Goal: Obtain resource: Obtain resource

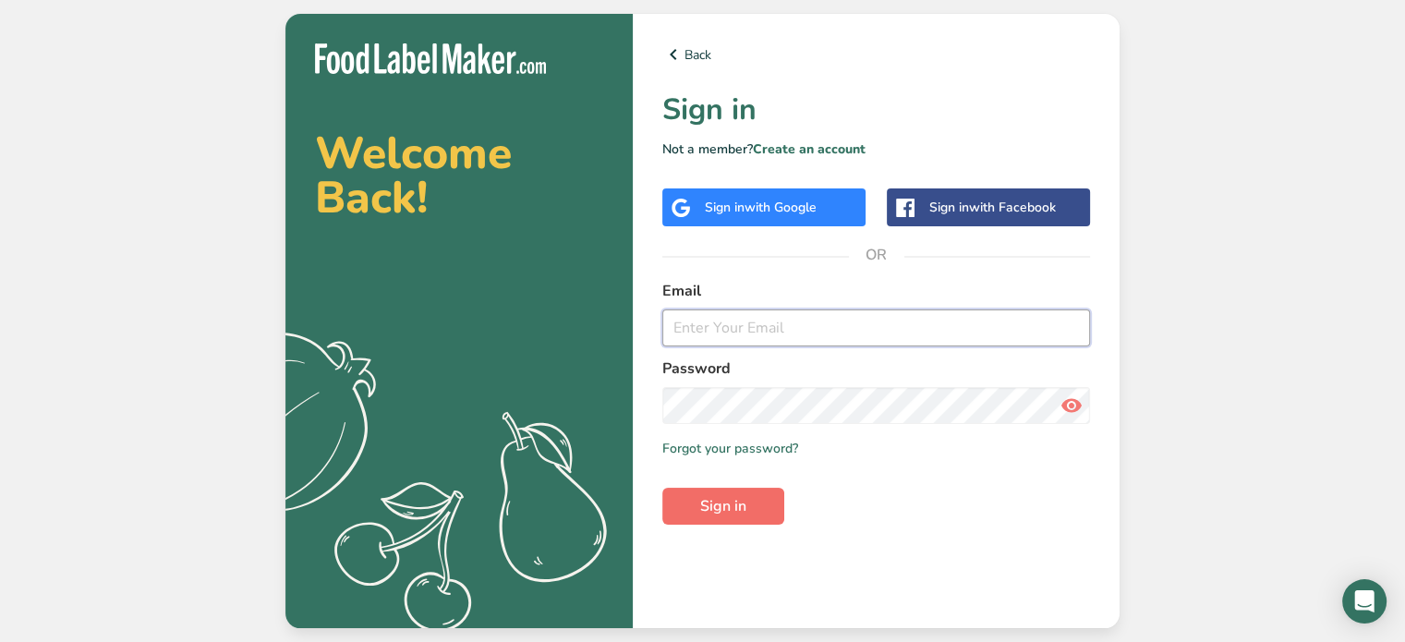
type input "[EMAIL_ADDRESS][DOMAIN_NAME]"
click at [709, 514] on span "Sign in" at bounding box center [723, 506] width 46 height 22
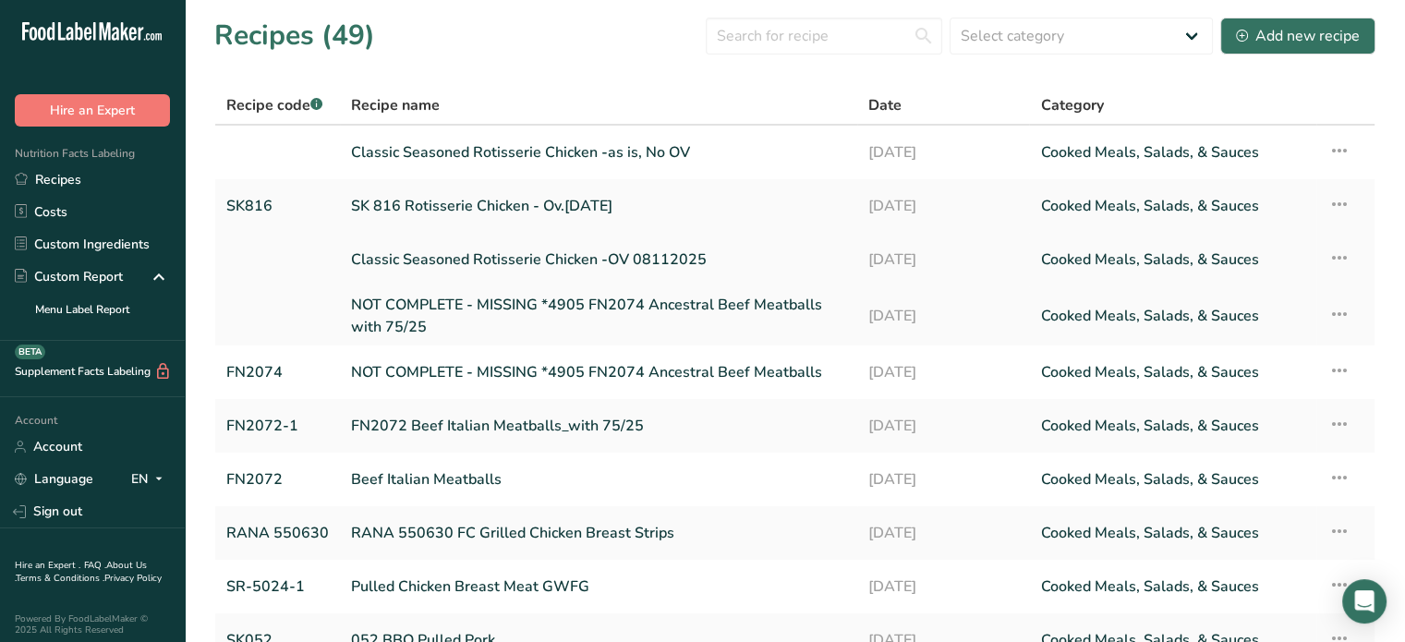
click at [479, 250] on link "Classic Seasoned Rotisserie Chicken -OV 08112025" at bounding box center [598, 259] width 495 height 39
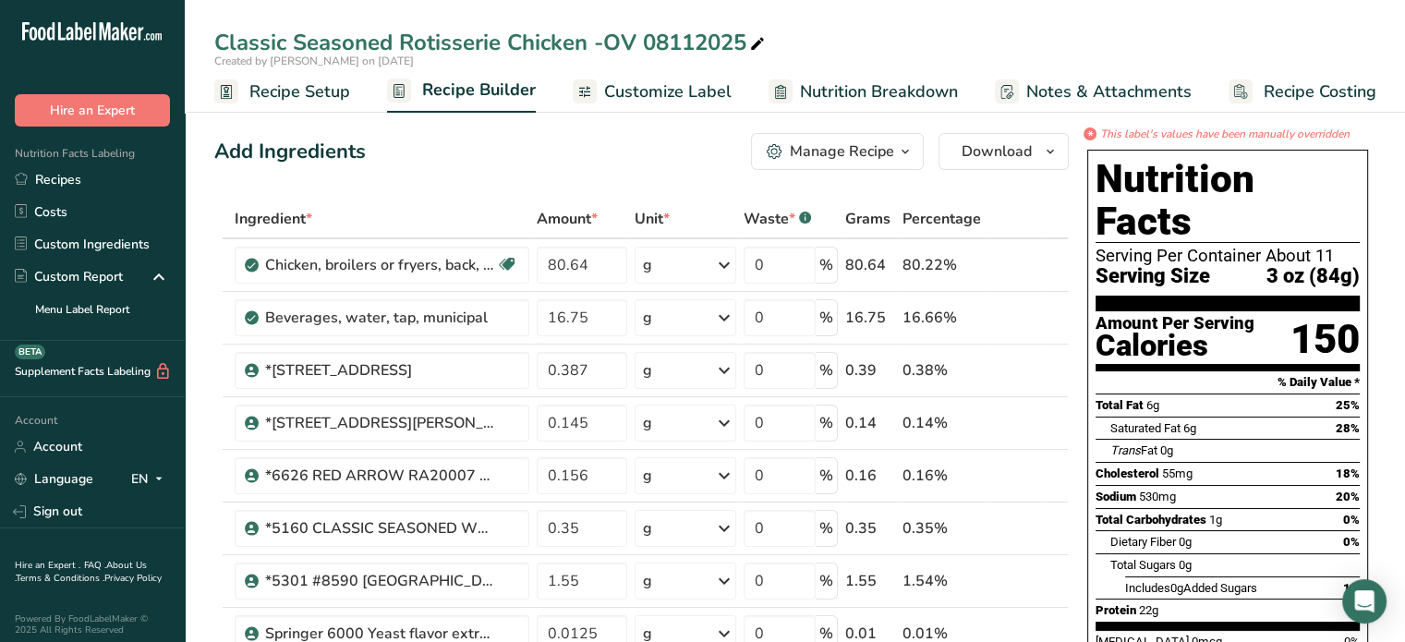
click at [848, 94] on span "Nutrition Breakdown" at bounding box center [879, 91] width 158 height 25
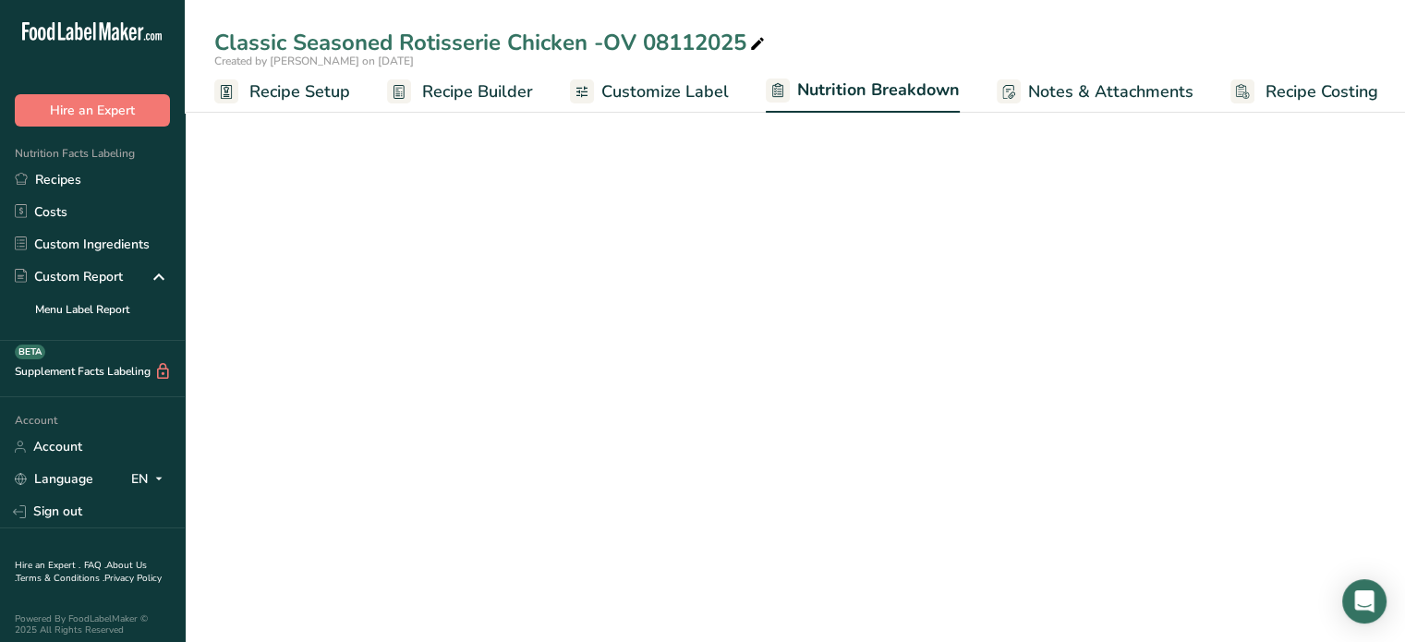
scroll to position [0, 2]
select select "Calories"
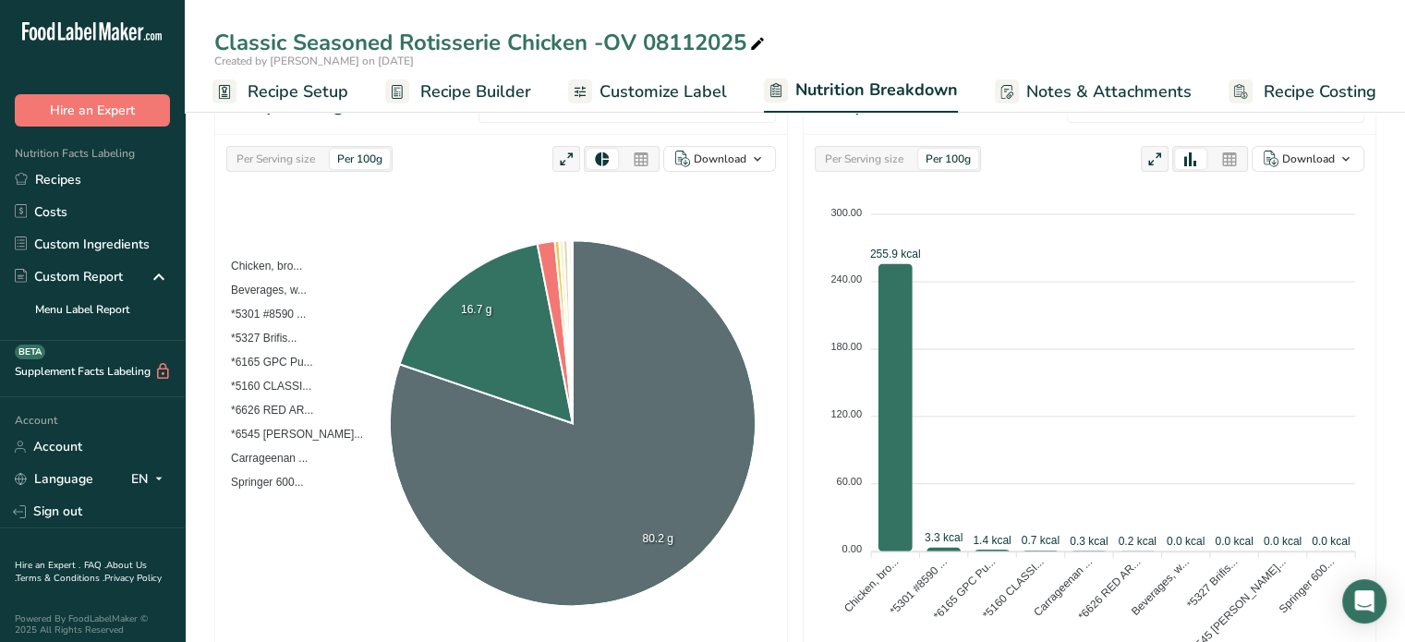
scroll to position [238, 0]
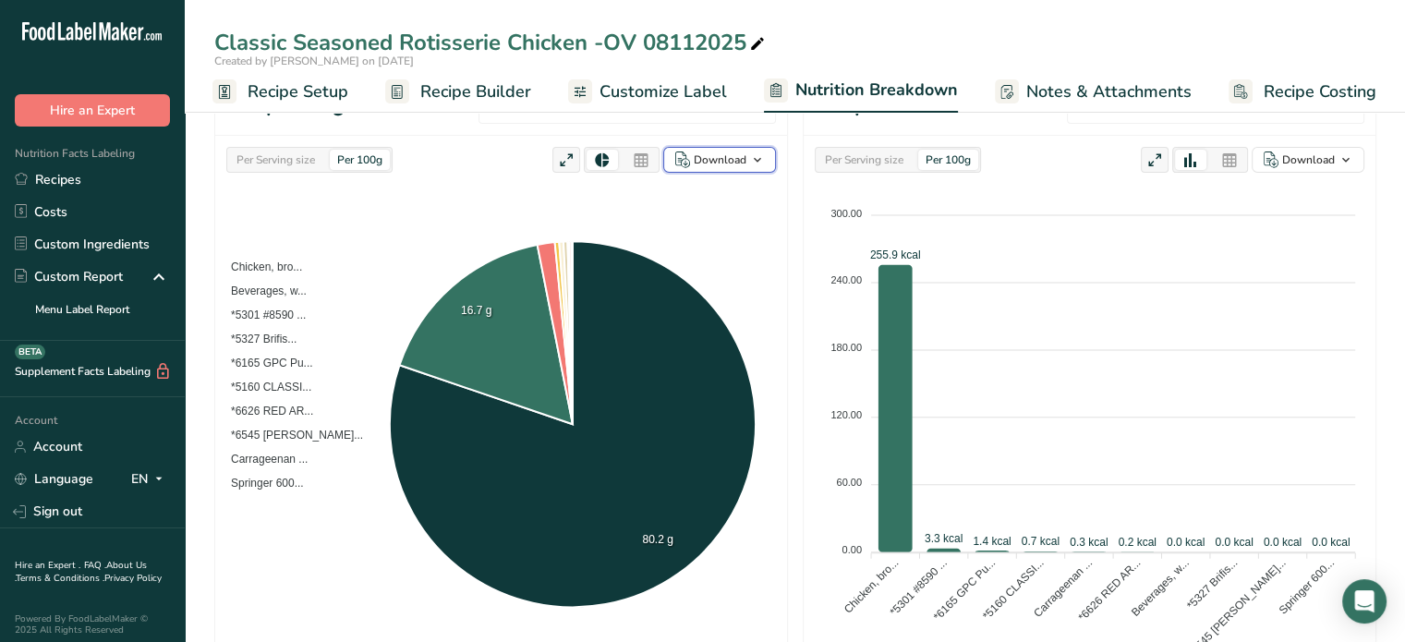
click at [757, 154] on icon "button" at bounding box center [757, 160] width 15 height 23
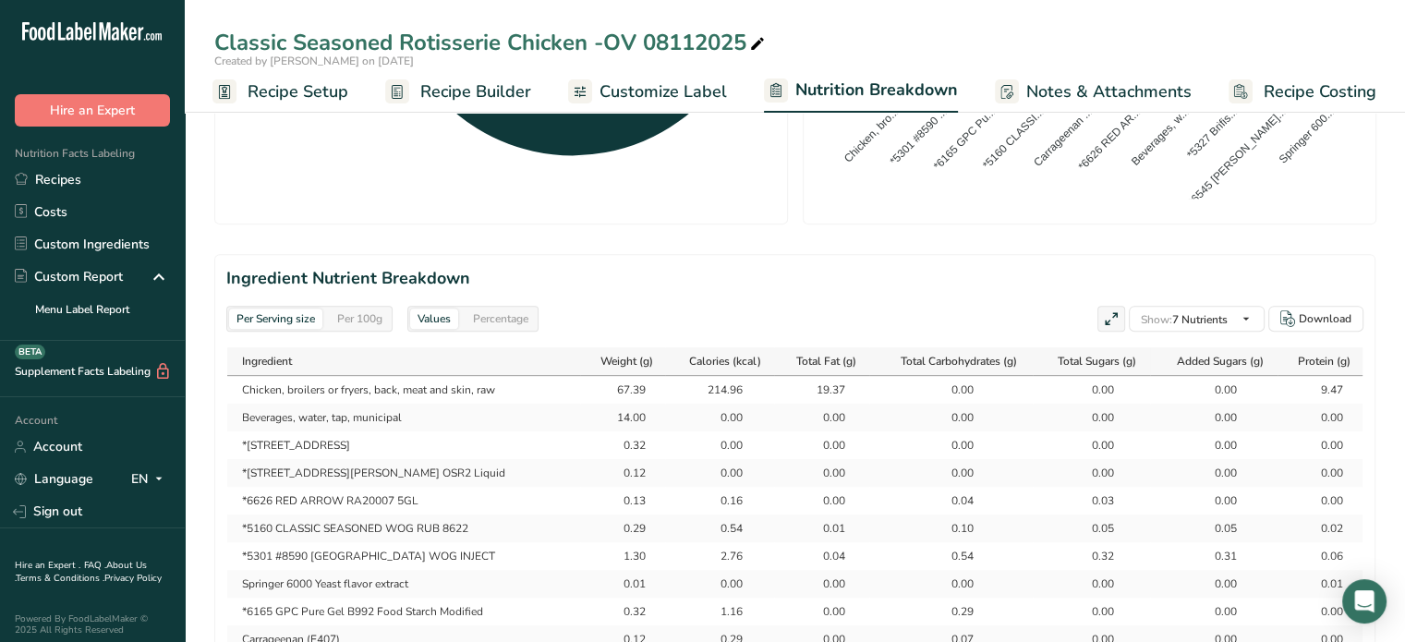
scroll to position [693, 0]
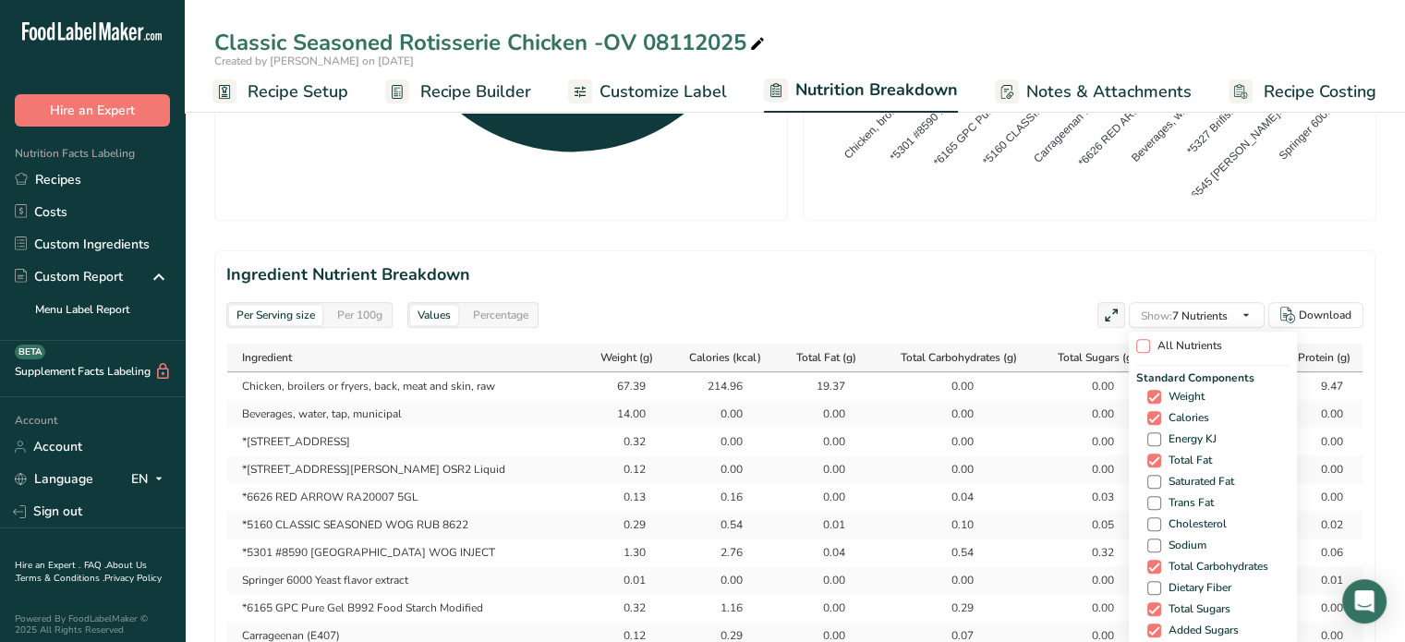
click at [1142, 346] on span at bounding box center [1143, 346] width 14 height 14
click at [1142, 346] on input "All Nutrients" at bounding box center [1142, 346] width 12 height 12
checkbox input "true"
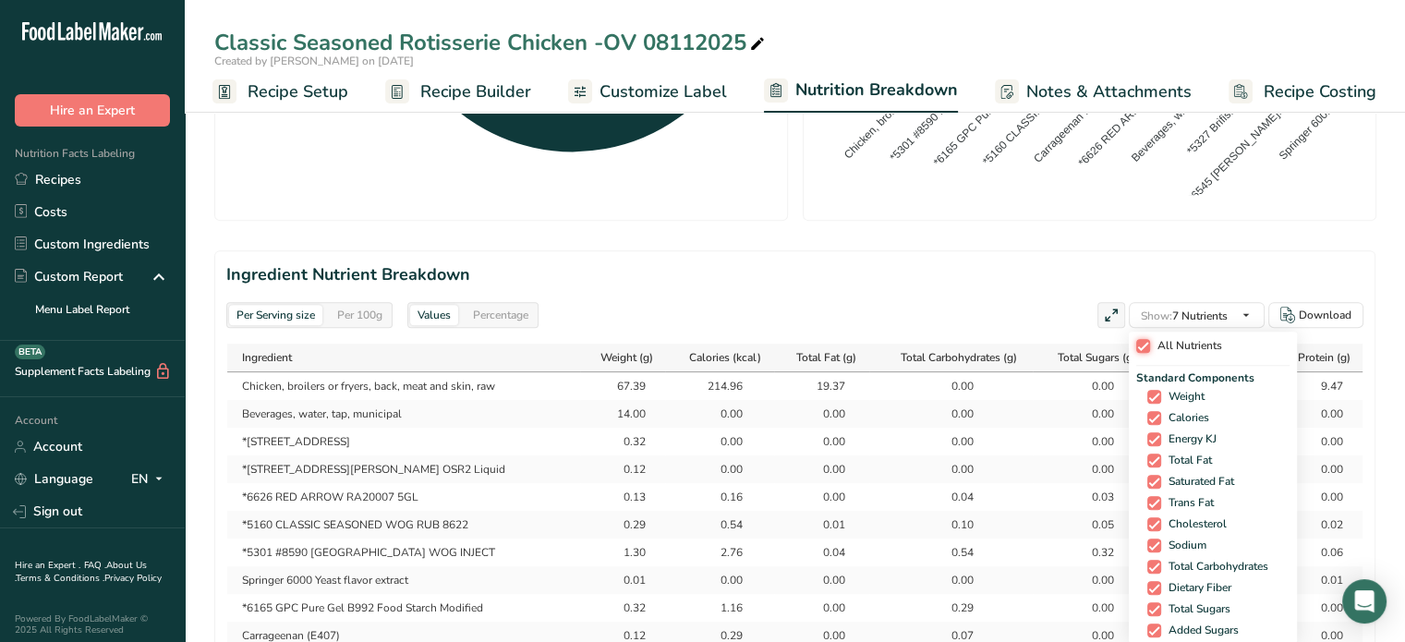
checkbox input "true"
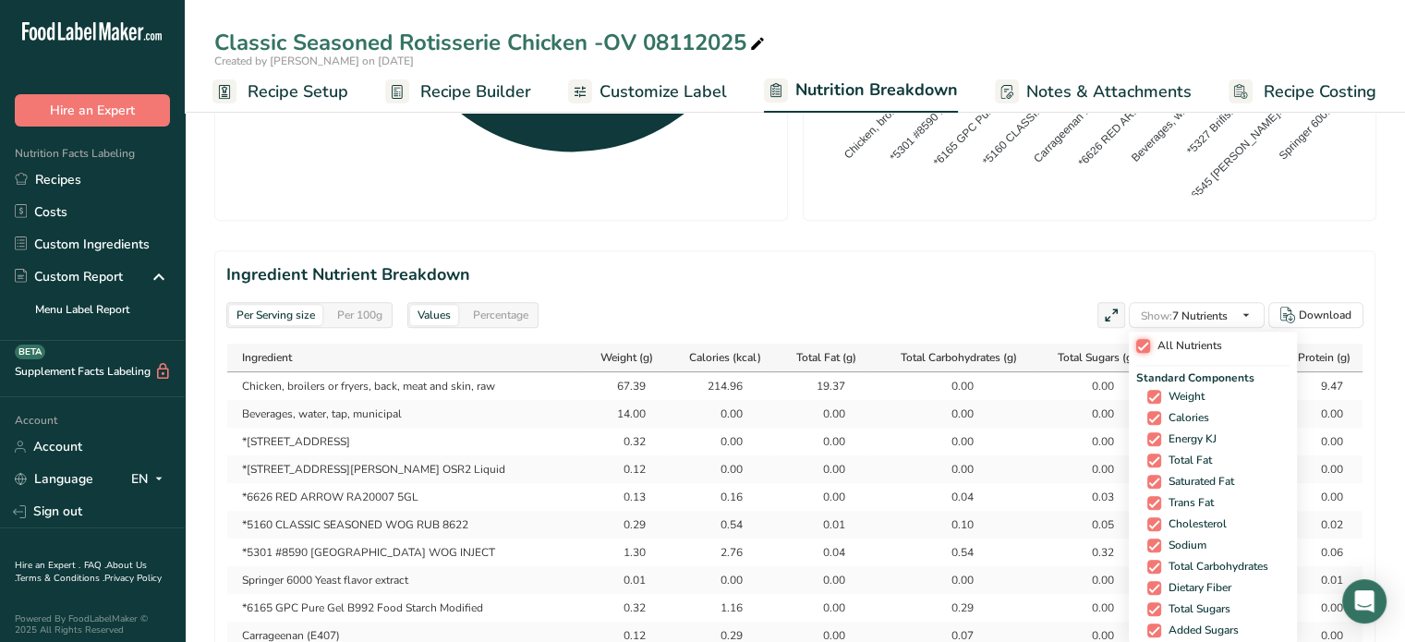
checkbox input "true"
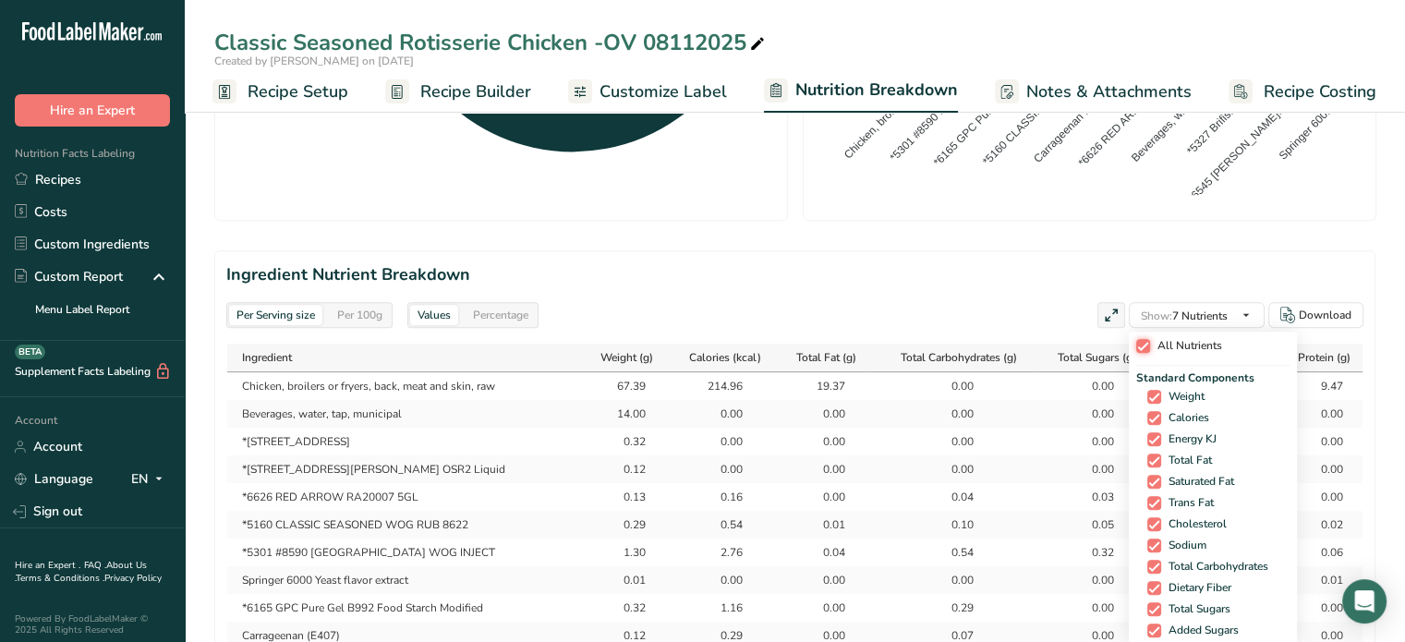
checkbox input "true"
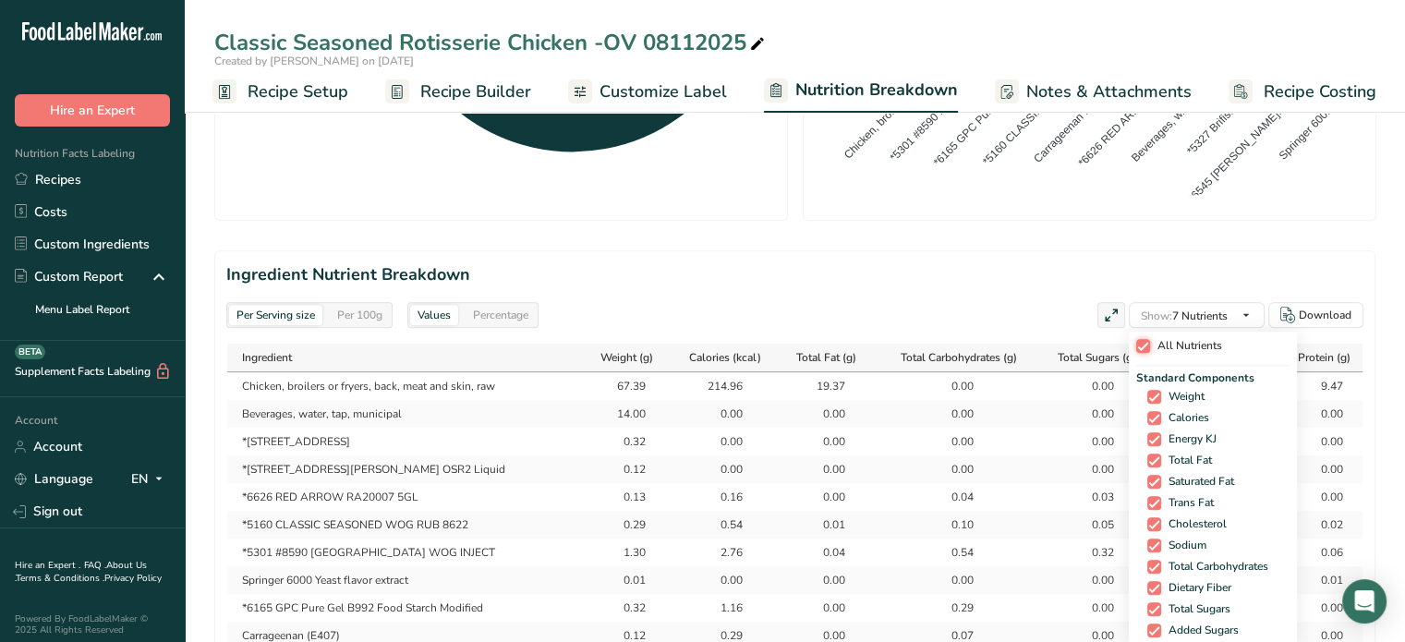
checkbox input "true"
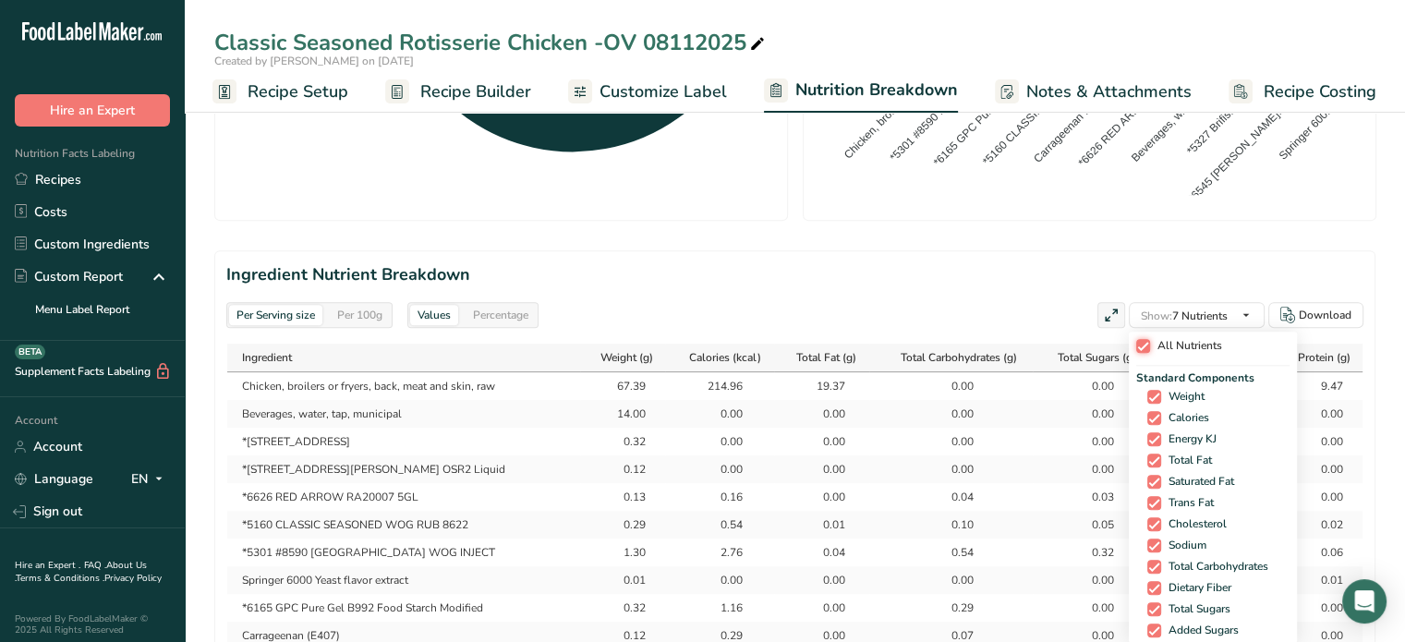
checkbox input "true"
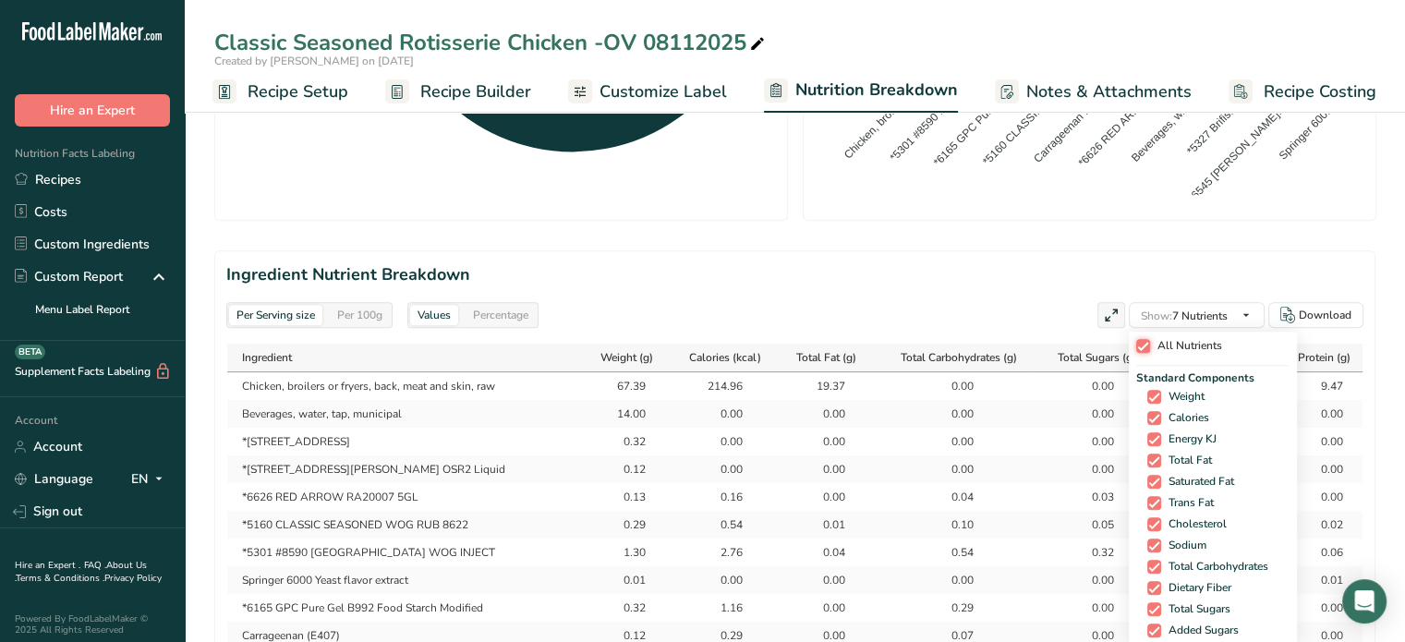
checkbox input "true"
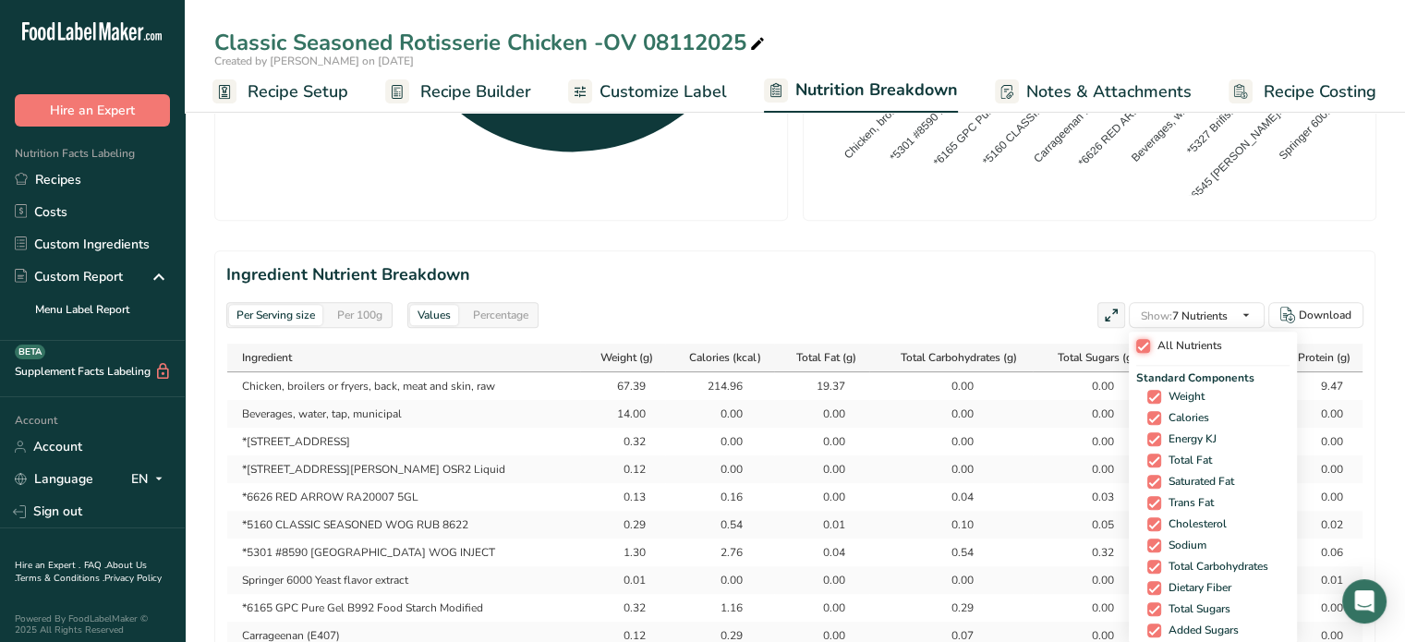
checkbox input "true"
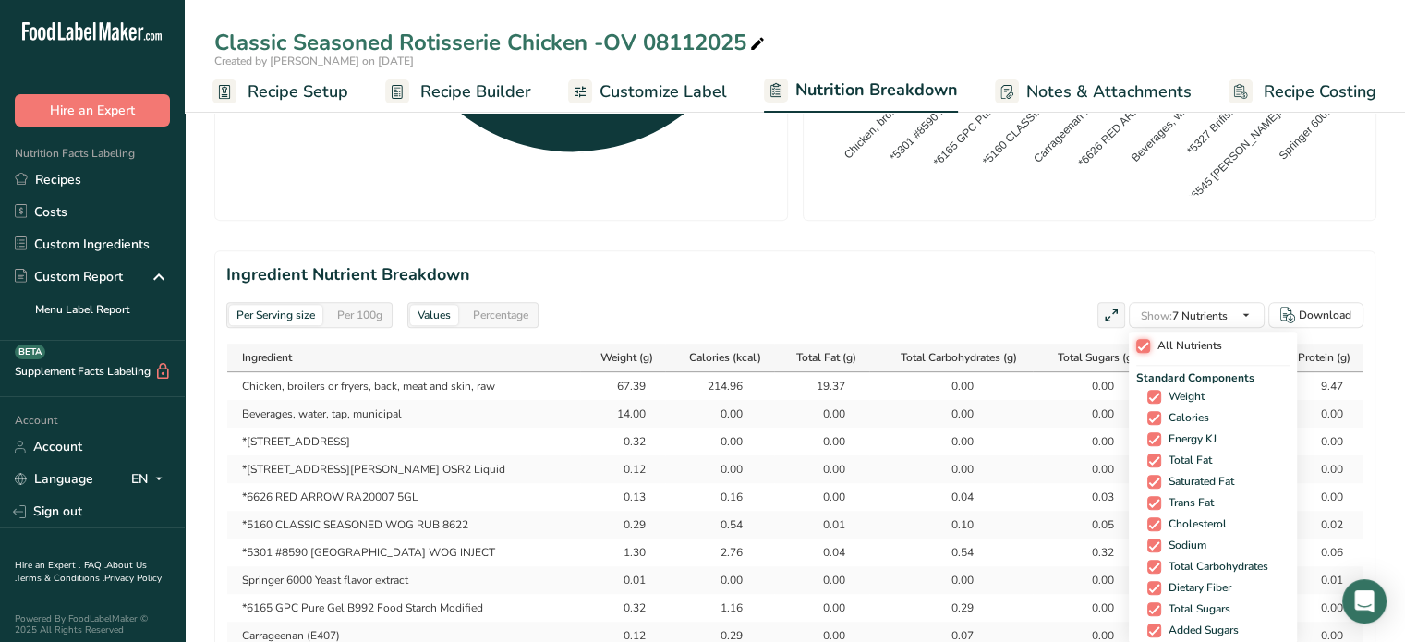
checkbox input "true"
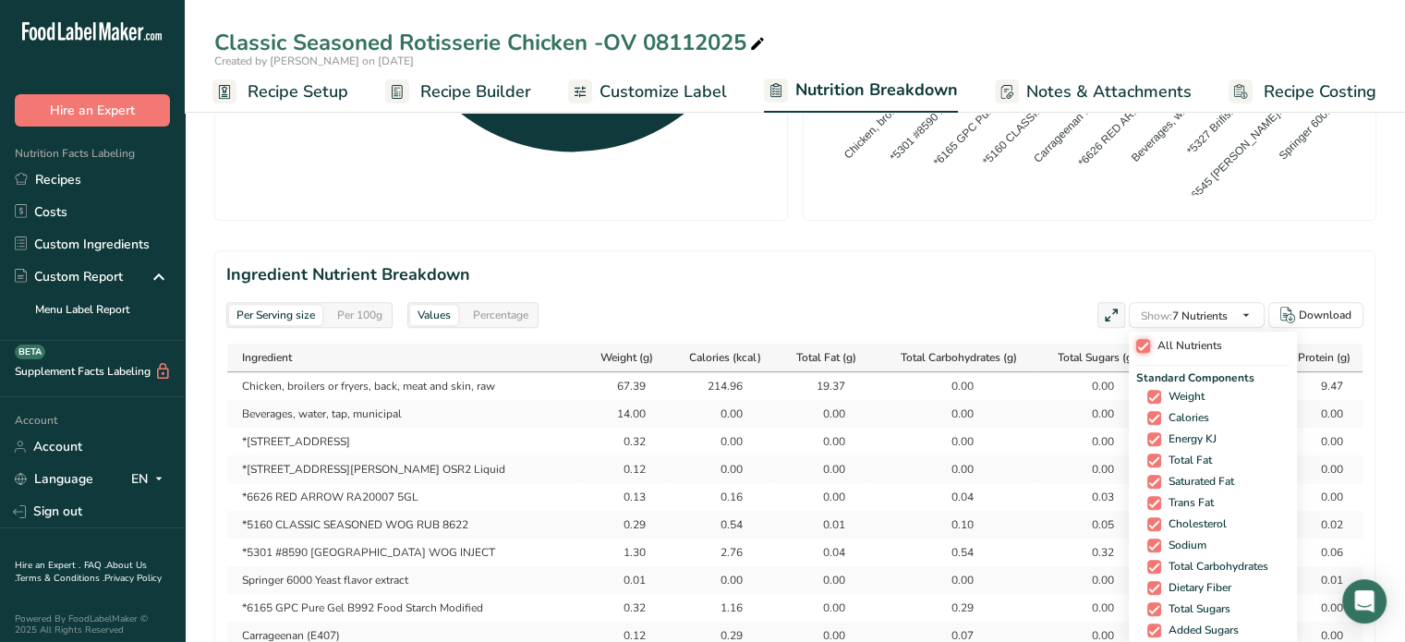
checkbox input "true"
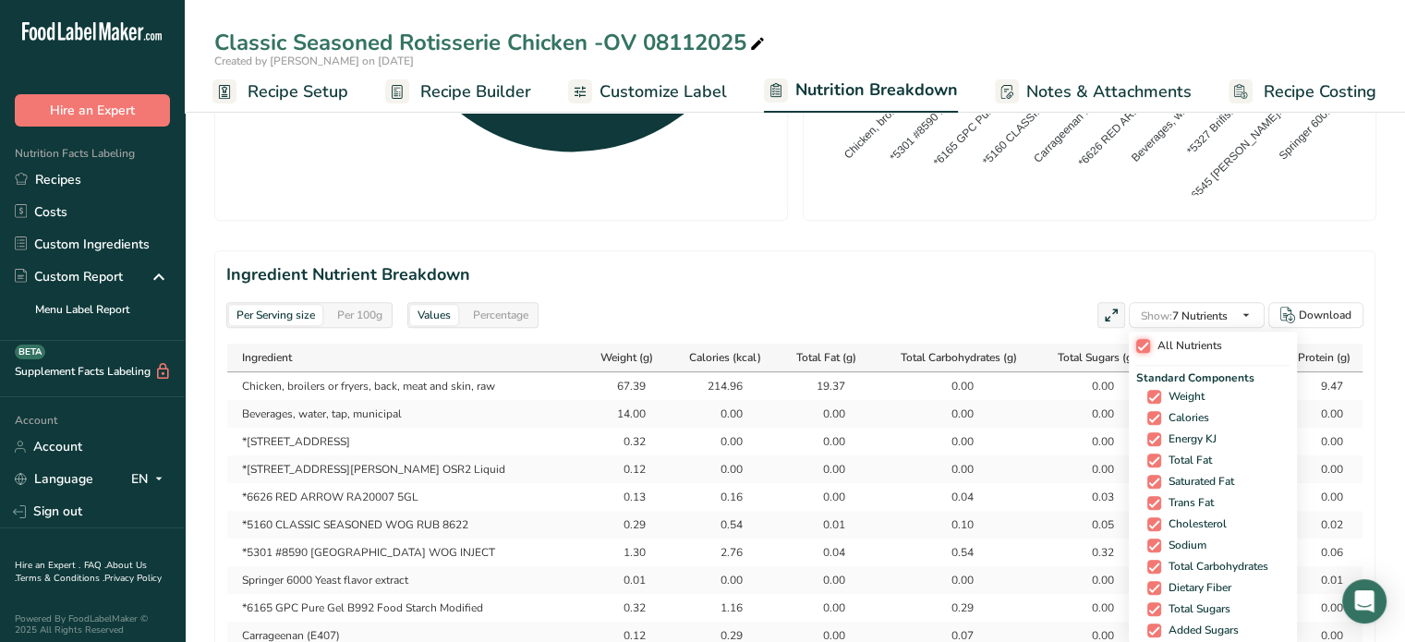
checkbox input "true"
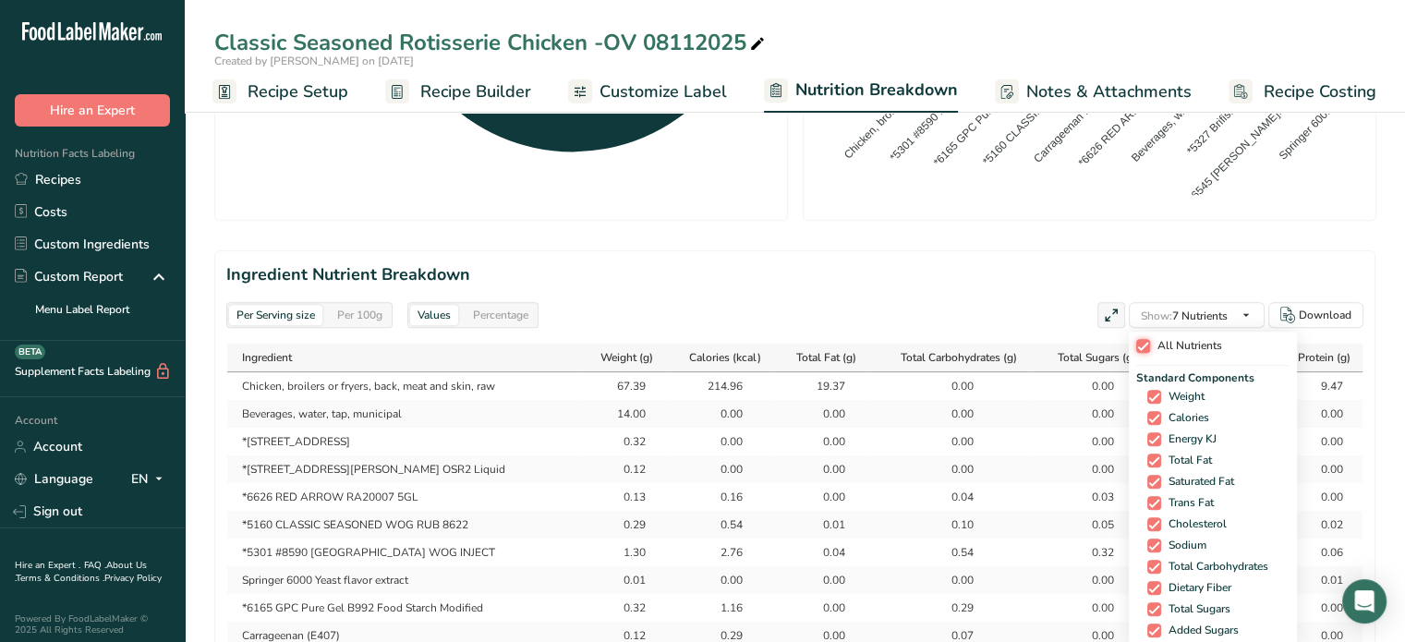
checkbox input "true"
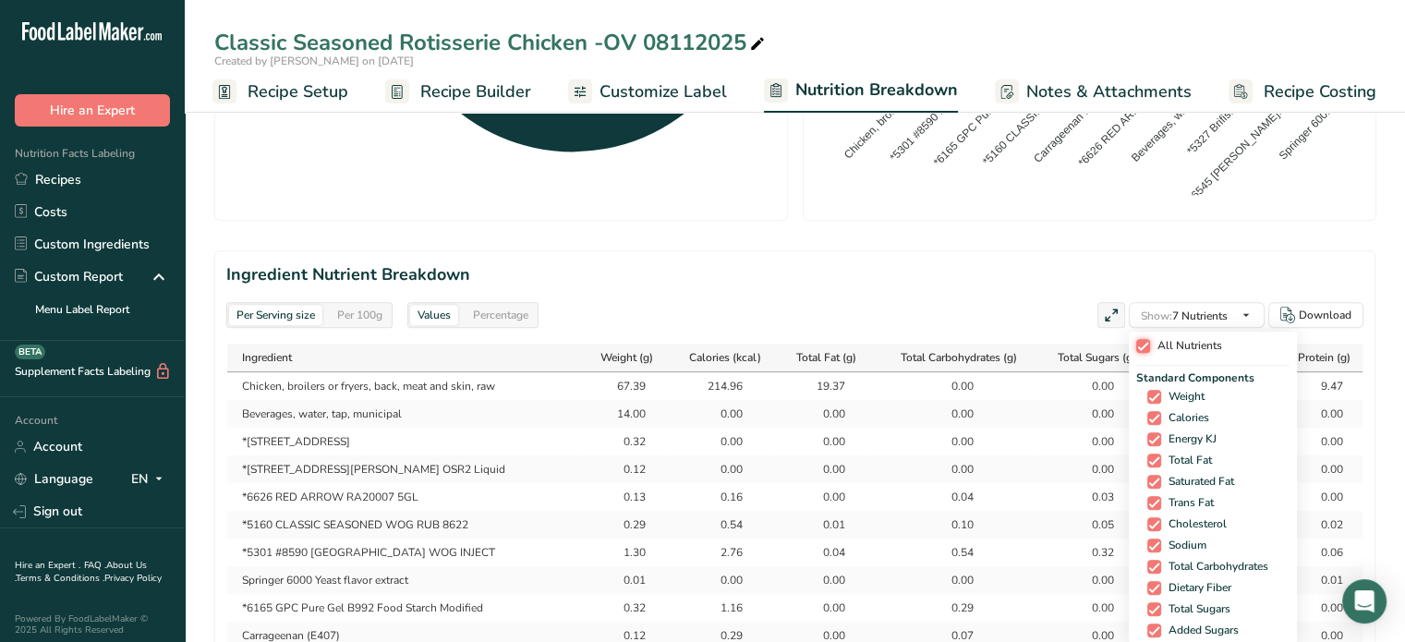
checkbox input "true"
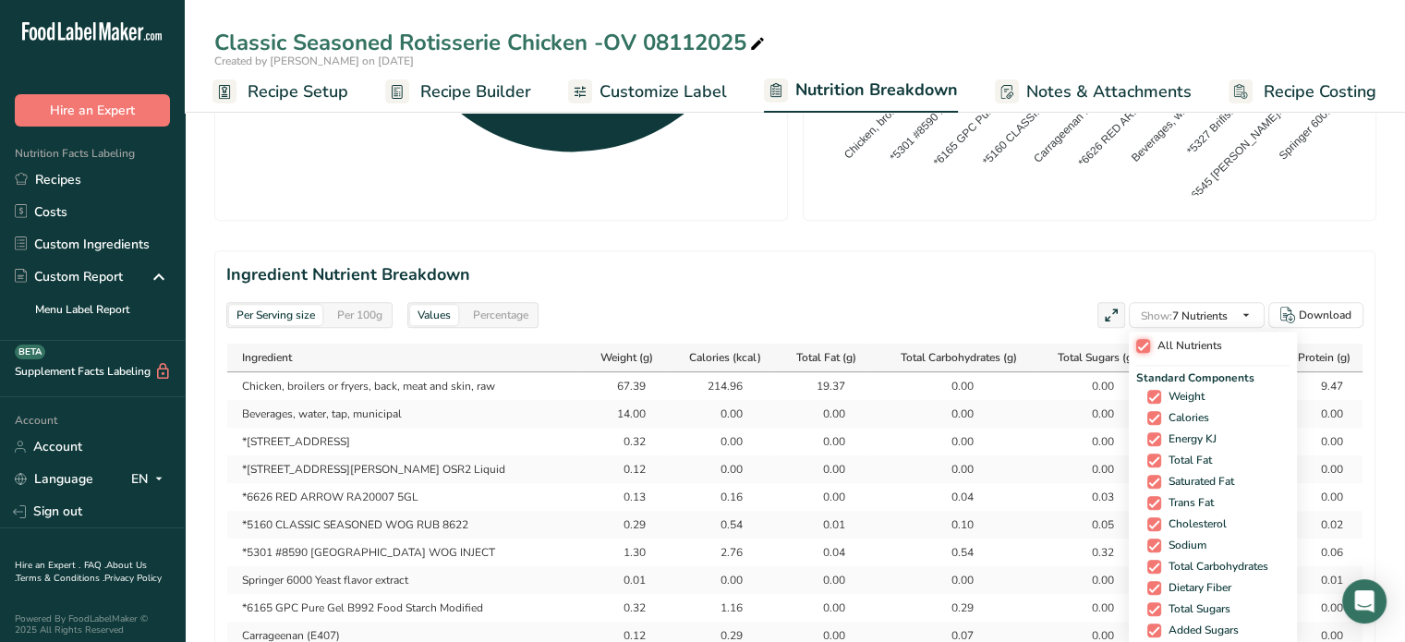
checkbox input "true"
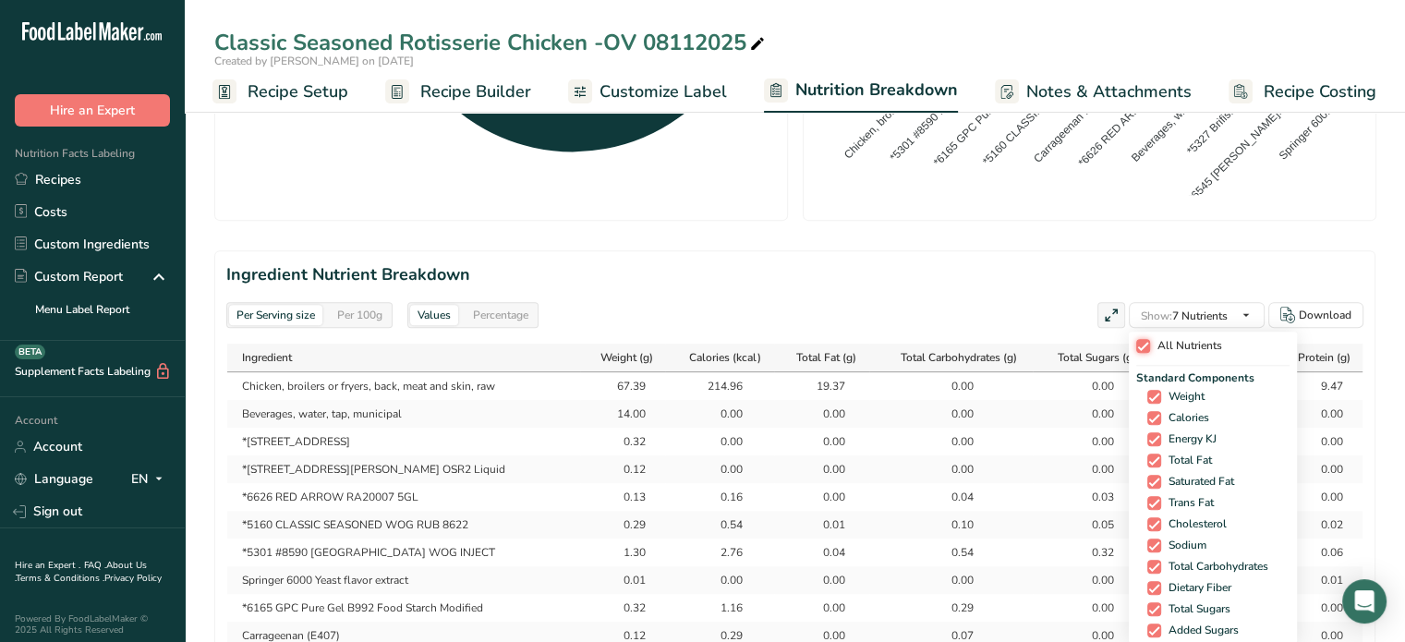
checkbox input "true"
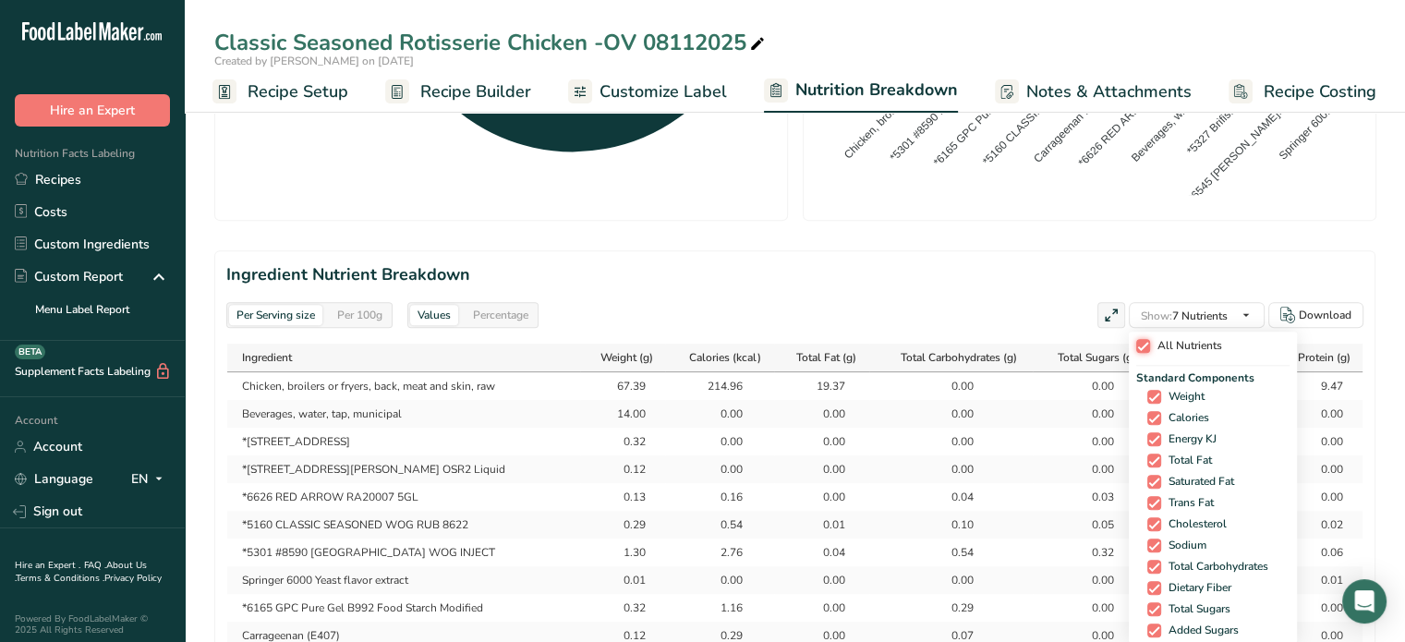
checkbox input "true"
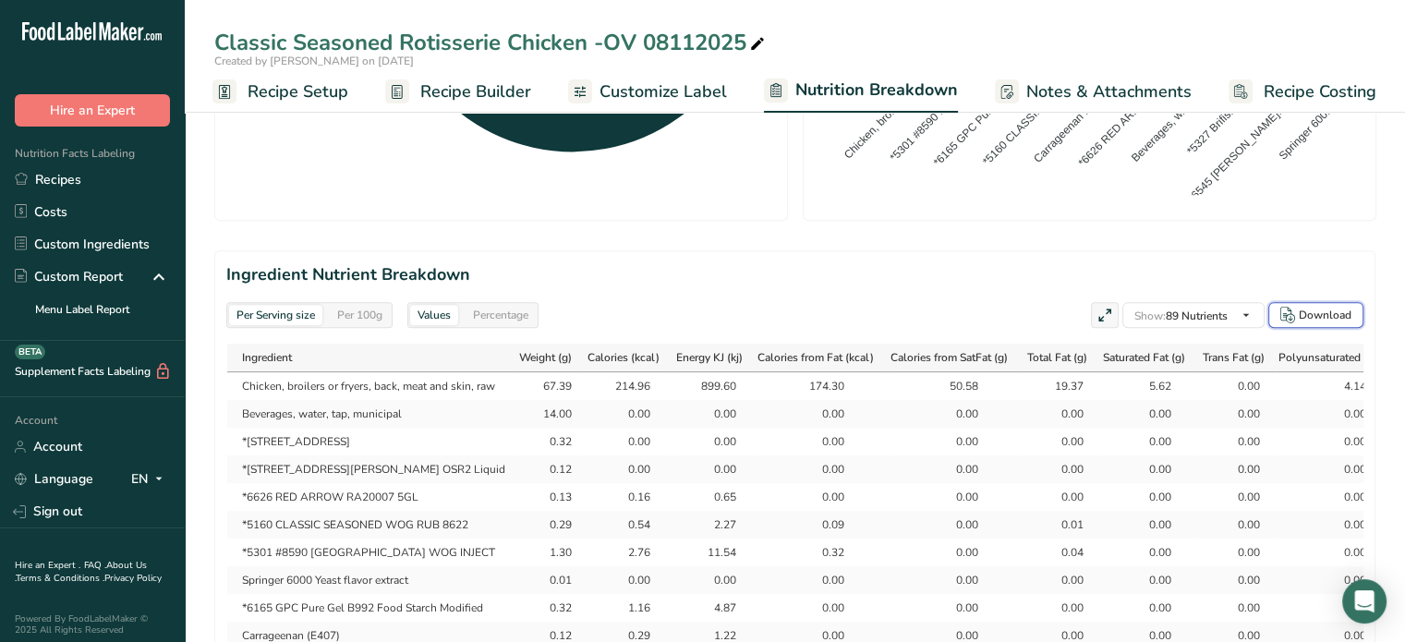
click at [1306, 317] on div "Download" at bounding box center [1325, 315] width 53 height 17
